Goal: Navigation & Orientation: Understand site structure

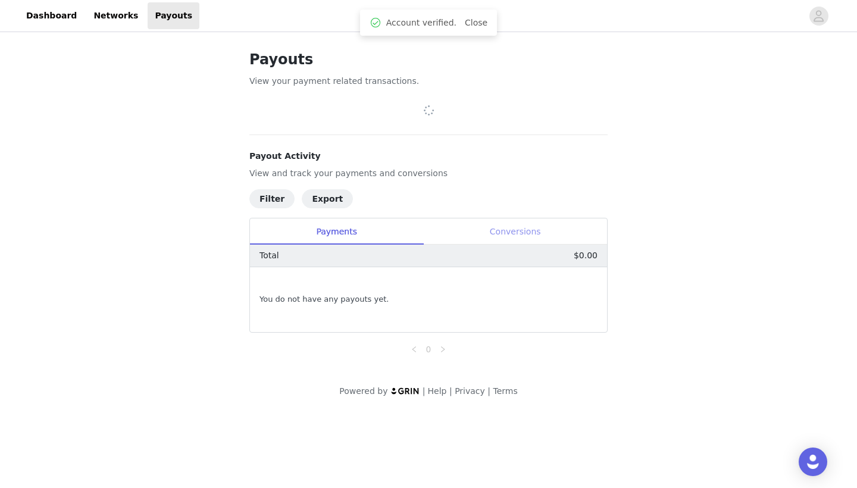
click at [517, 224] on div "Conversions" at bounding box center [515, 232] width 184 height 27
click at [335, 232] on div "Payments" at bounding box center [336, 232] width 173 height 27
click at [45, 22] on link "Dashboard" at bounding box center [51, 15] width 65 height 27
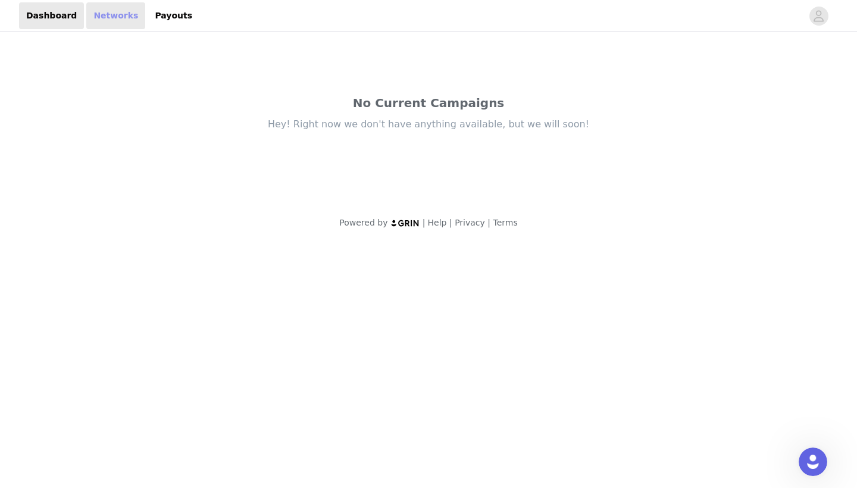
click at [121, 19] on link "Networks" at bounding box center [115, 15] width 59 height 27
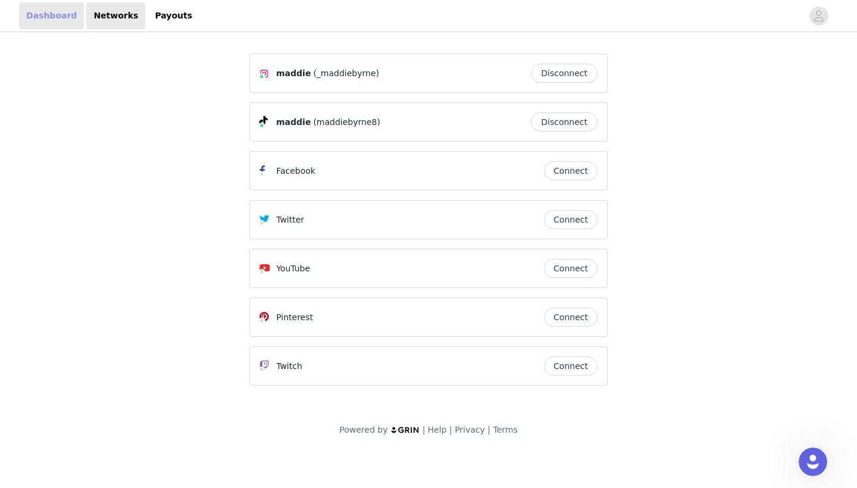
click at [59, 15] on link "Dashboard" at bounding box center [51, 15] width 65 height 27
